Goal: Register for event/course

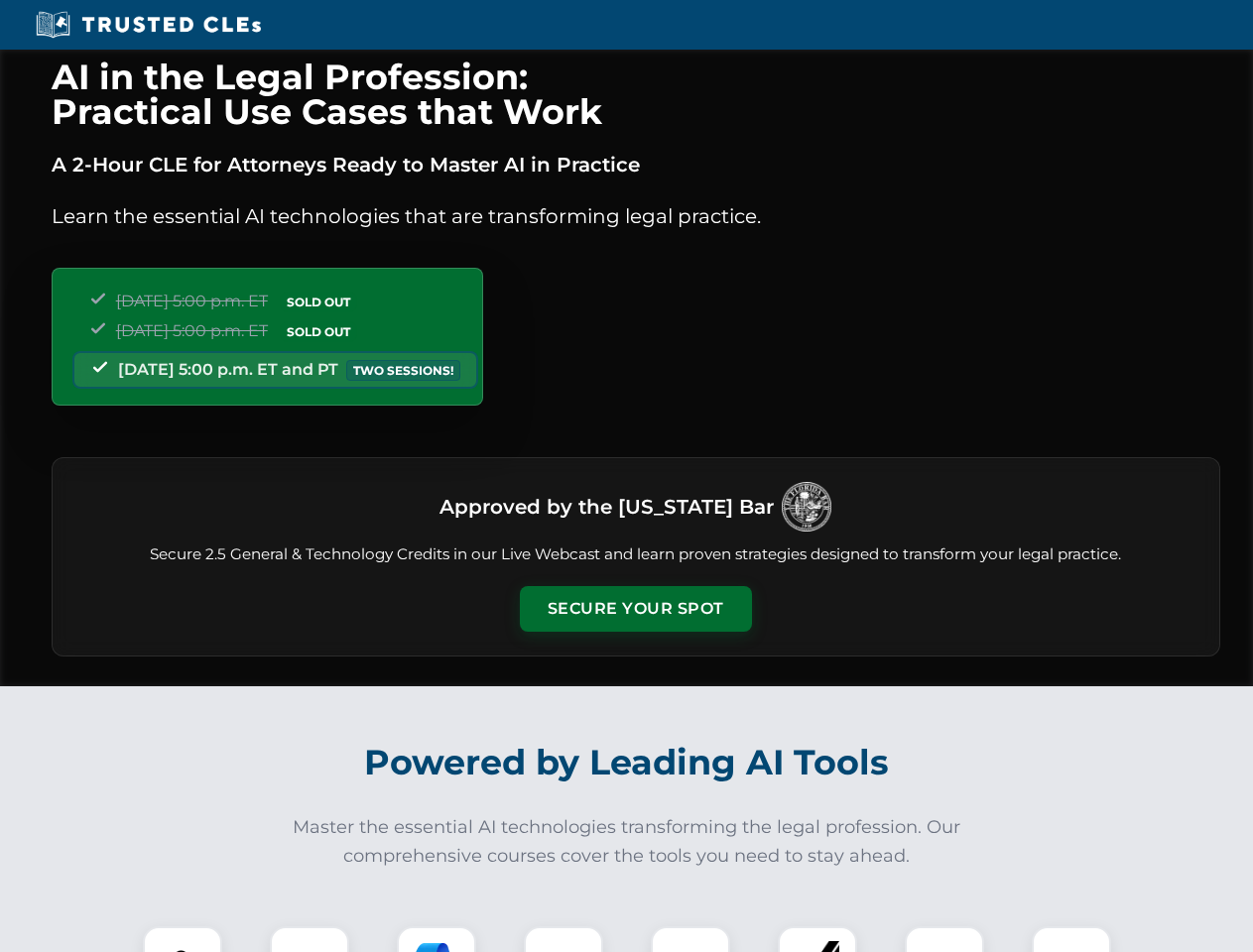
click at [634, 608] on button "Secure Your Spot" at bounding box center [635, 609] width 232 height 46
click at [183, 939] on img at bounding box center [183, 966] width 58 height 58
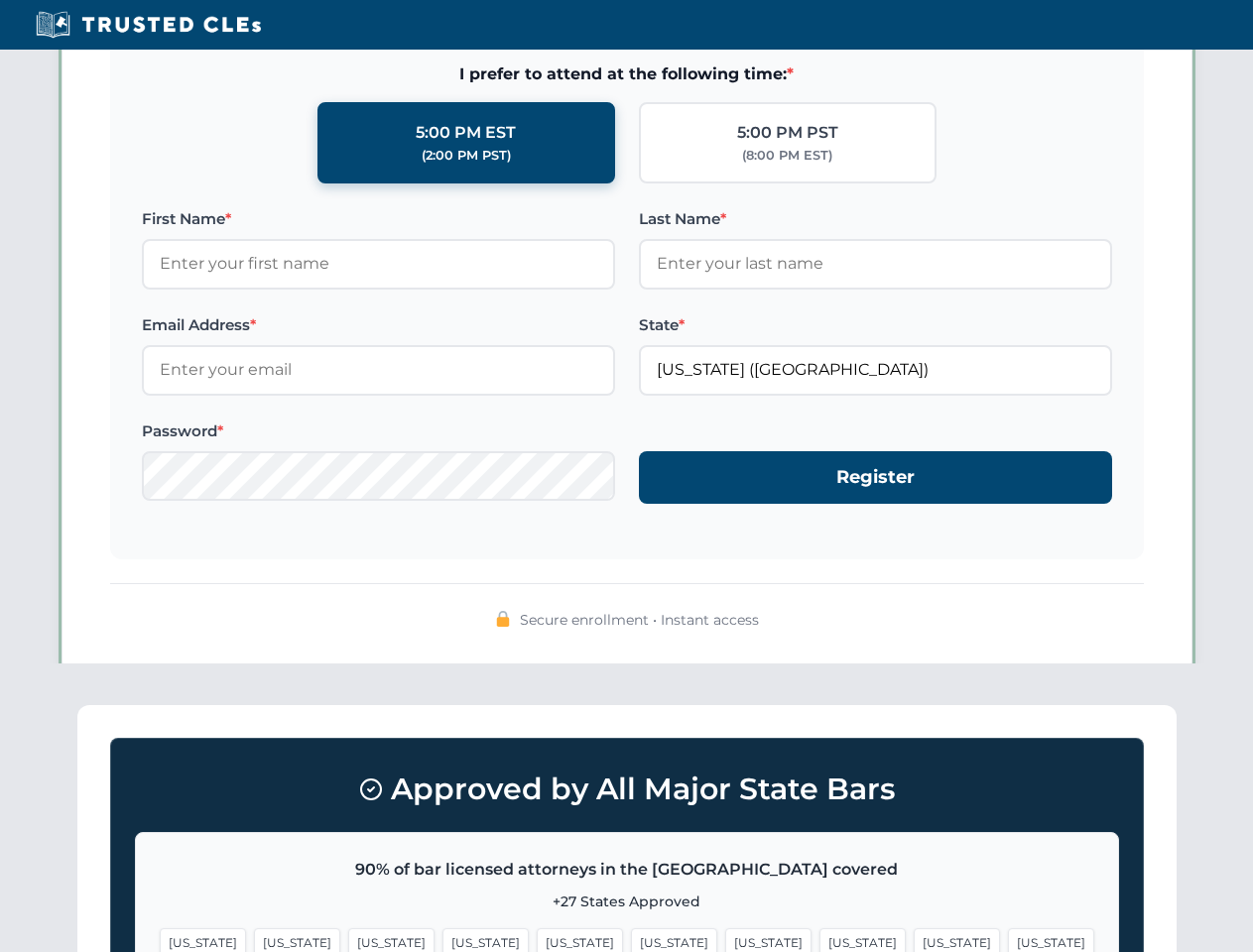
click at [725, 939] on span "[US_STATE]" at bounding box center [768, 942] width 86 height 29
click at [913, 939] on span "[US_STATE]" at bounding box center [956, 942] width 86 height 29
